Goal: Task Accomplishment & Management: Use online tool/utility

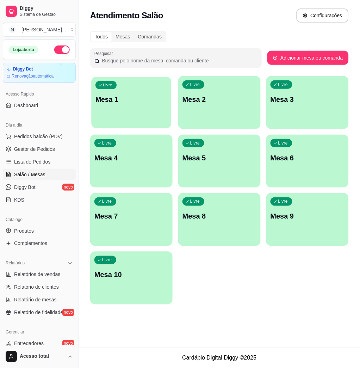
click at [138, 98] on p "Mesa 1" at bounding box center [132, 100] width 72 height 10
click at [137, 96] on p "Mesa 1" at bounding box center [132, 100] width 72 height 10
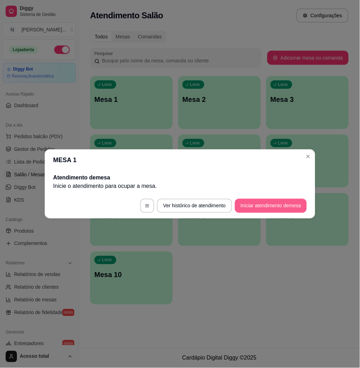
click at [265, 202] on button "Iniciar atendimento de mesa" at bounding box center [271, 206] width 72 height 14
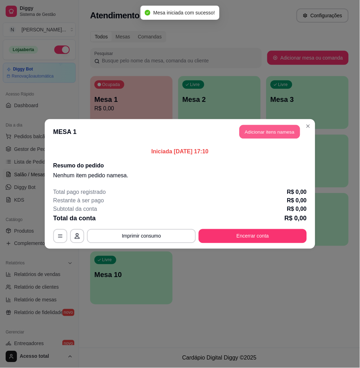
click at [244, 126] on button "Adicionar itens na mesa" at bounding box center [270, 132] width 61 height 14
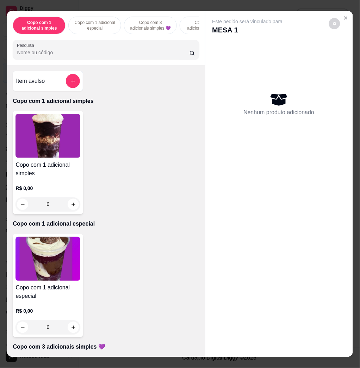
scroll to position [188, 0]
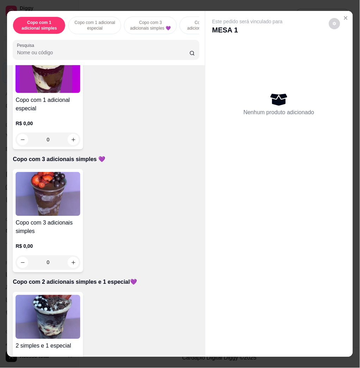
click at [50, 206] on img at bounding box center [48, 194] width 65 height 44
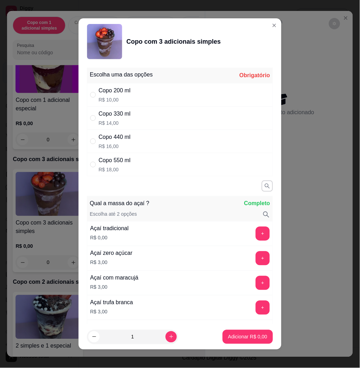
click at [134, 157] on div "Copo 550 ml R$ 18,00" at bounding box center [180, 164] width 186 height 23
radio input "true"
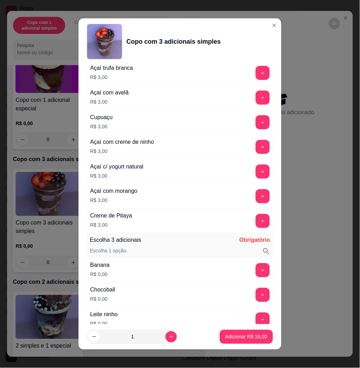
scroll to position [470, 0]
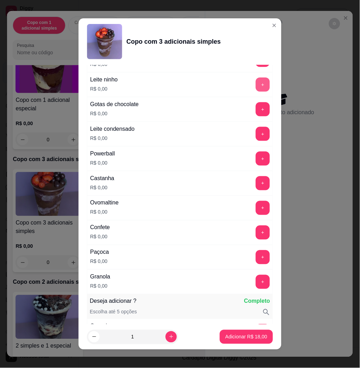
click at [256, 88] on button "+" at bounding box center [263, 85] width 14 height 14
click at [256, 134] on button "+" at bounding box center [263, 134] width 14 height 14
click at [256, 202] on button "+" at bounding box center [263, 208] width 14 height 14
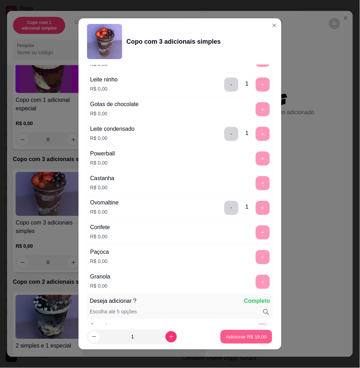
click at [227, 337] on p "Adicionar R$ 18,00" at bounding box center [246, 337] width 41 height 7
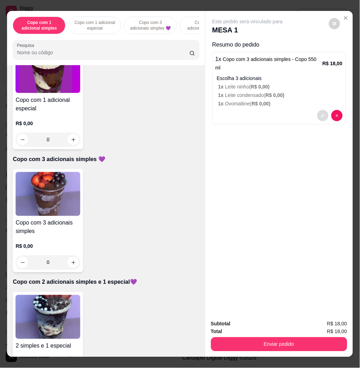
click at [318, 110] on button "decrease-product-quantity" at bounding box center [323, 115] width 11 height 11
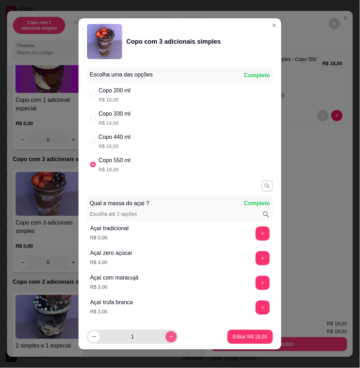
click at [169, 335] on icon "increase-product-quantity" at bounding box center [171, 336] width 5 height 5
type input "2"
click at [257, 336] on button "Editar R$ 36,00" at bounding box center [250, 337] width 45 height 14
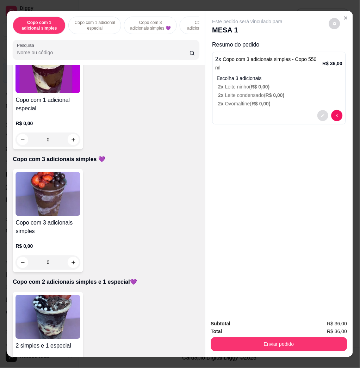
click at [318, 110] on button "decrease-product-quantity" at bounding box center [323, 115] width 11 height 11
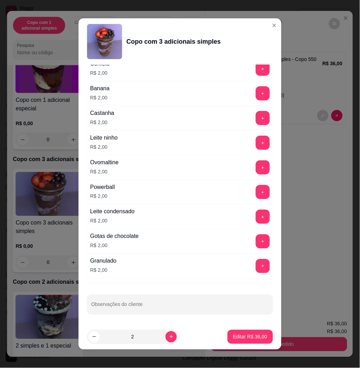
scroll to position [4, 0]
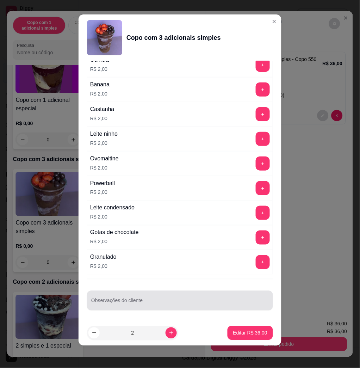
drag, startPoint x: 168, startPoint y: 298, endPoint x: 168, endPoint y: 290, distance: 7.4
click at [169, 295] on div at bounding box center [180, 301] width 178 height 14
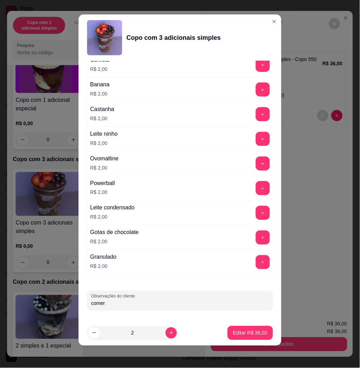
type input "comer"
click at [247, 331] on p "Editar R$ 36,00" at bounding box center [250, 333] width 33 height 7
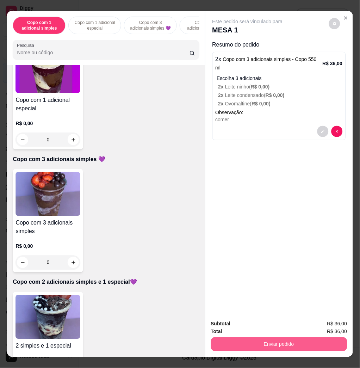
click at [315, 340] on button "Enviar pedido" at bounding box center [279, 344] width 136 height 14
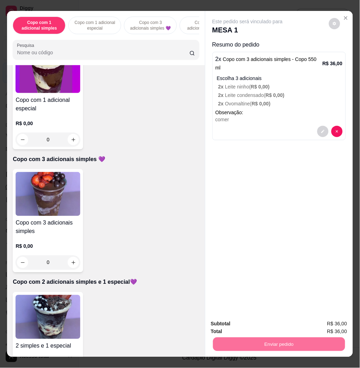
click at [342, 320] on button "Enviar pedido" at bounding box center [328, 323] width 40 height 13
